Goal: Find specific page/section: Find specific page/section

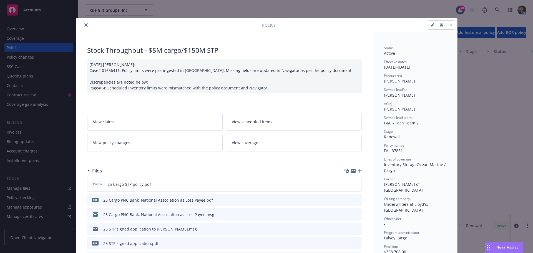
scroll to position [194, 0]
click at [84, 24] on icon "close" at bounding box center [85, 24] width 3 height 3
